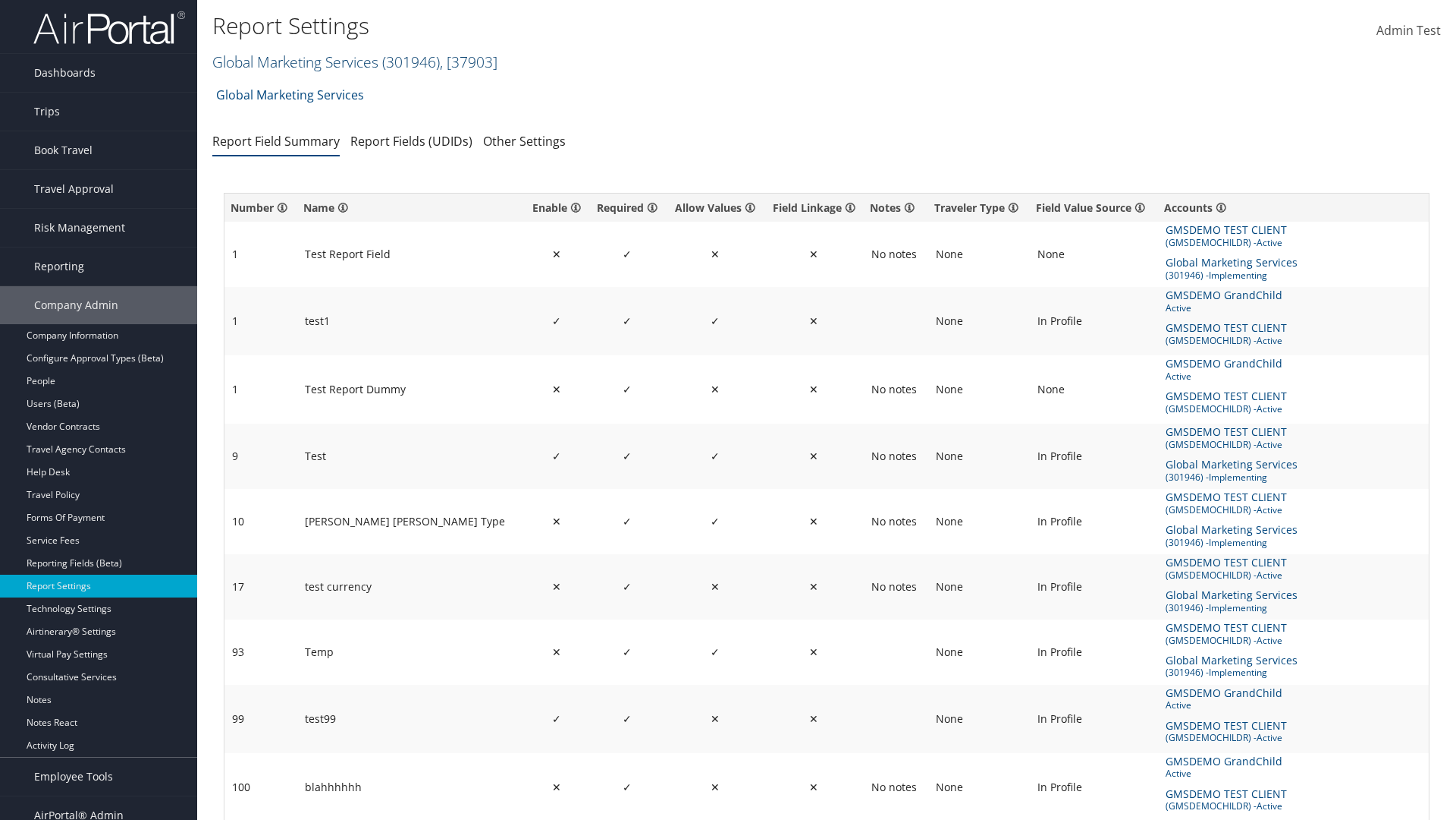
click at [293, 61] on link "Global Marketing Services ( 301946 ) , [ 37903 ]" at bounding box center [355, 61] width 285 height 21
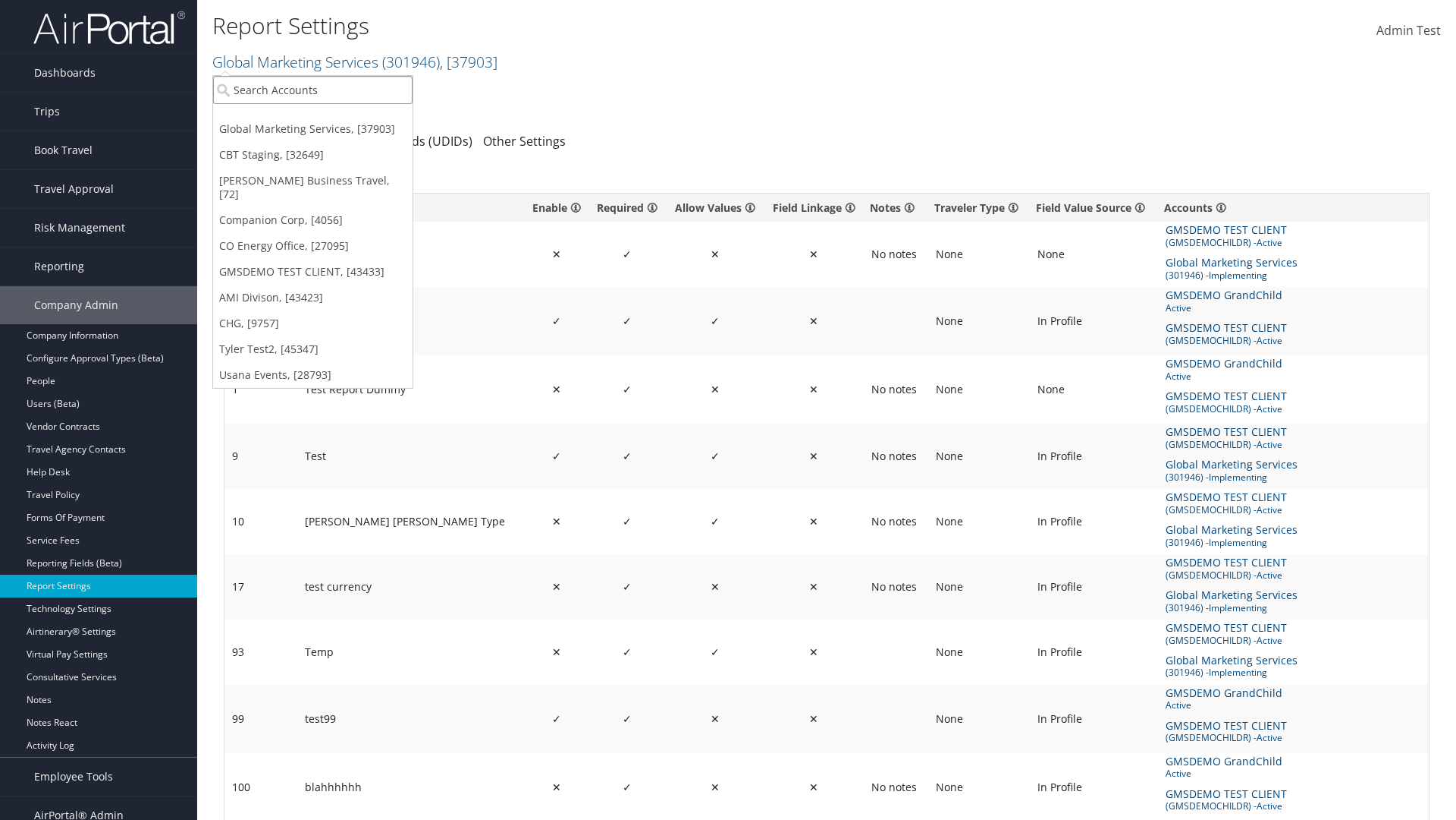
click at [312, 90] on input "search" at bounding box center [312, 90] width 199 height 28
type input "CBTSTG"
click at [312, 118] on div "CBT Staging (CBTSTG), [32649]" at bounding box center [312, 118] width 216 height 14
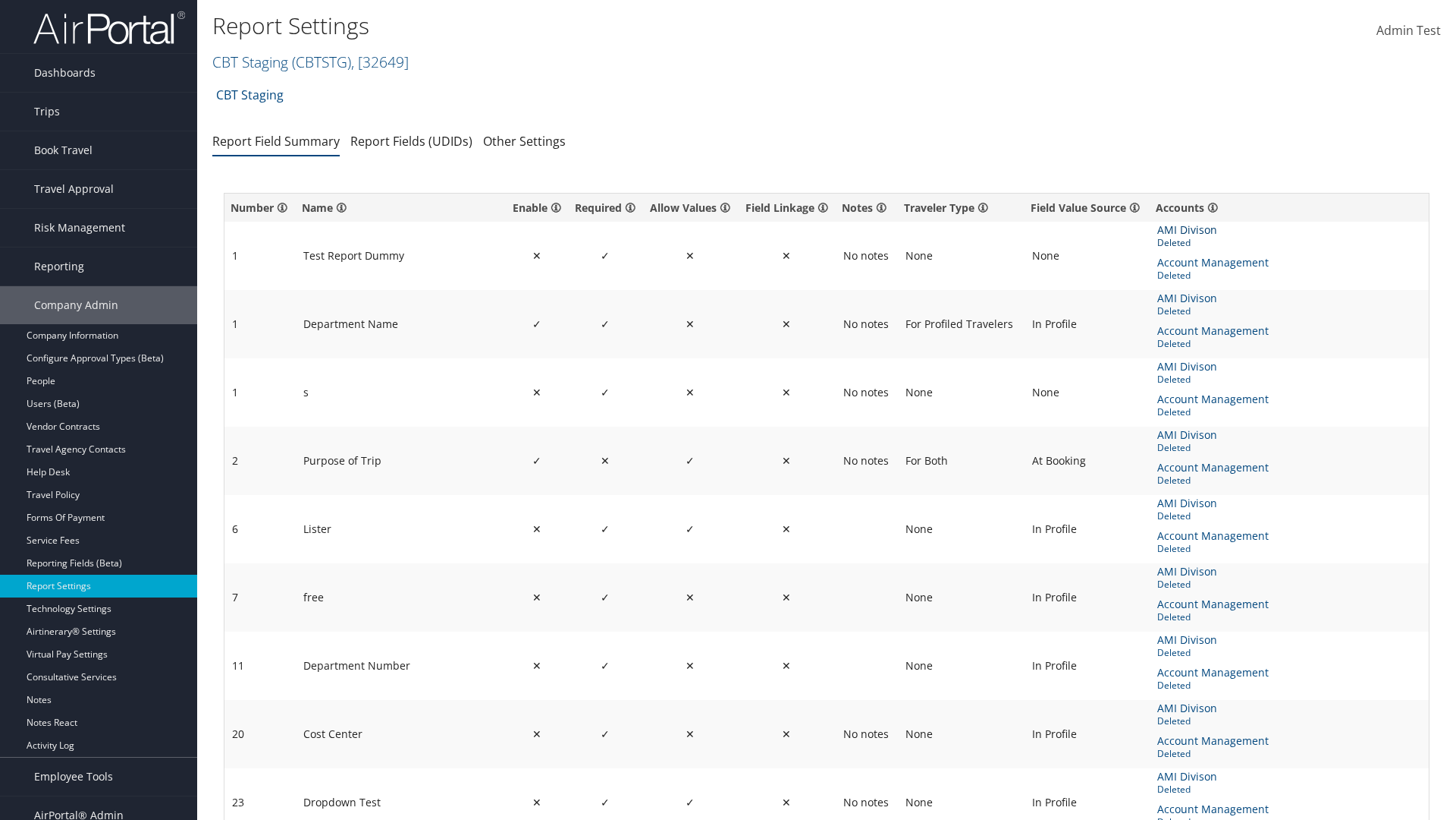
click at [1186, 230] on span "AMI Divison" at bounding box center [1189, 230] width 63 height 17
